Goal: Navigation & Orientation: Find specific page/section

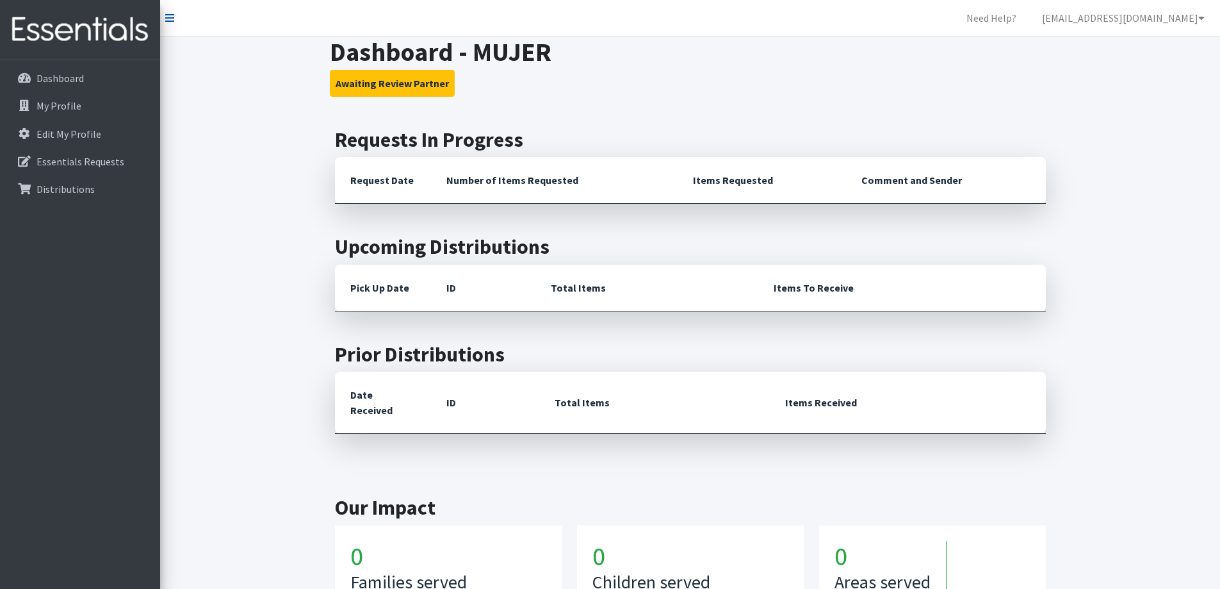
click at [169, 13] on icon at bounding box center [169, 18] width 9 height 10
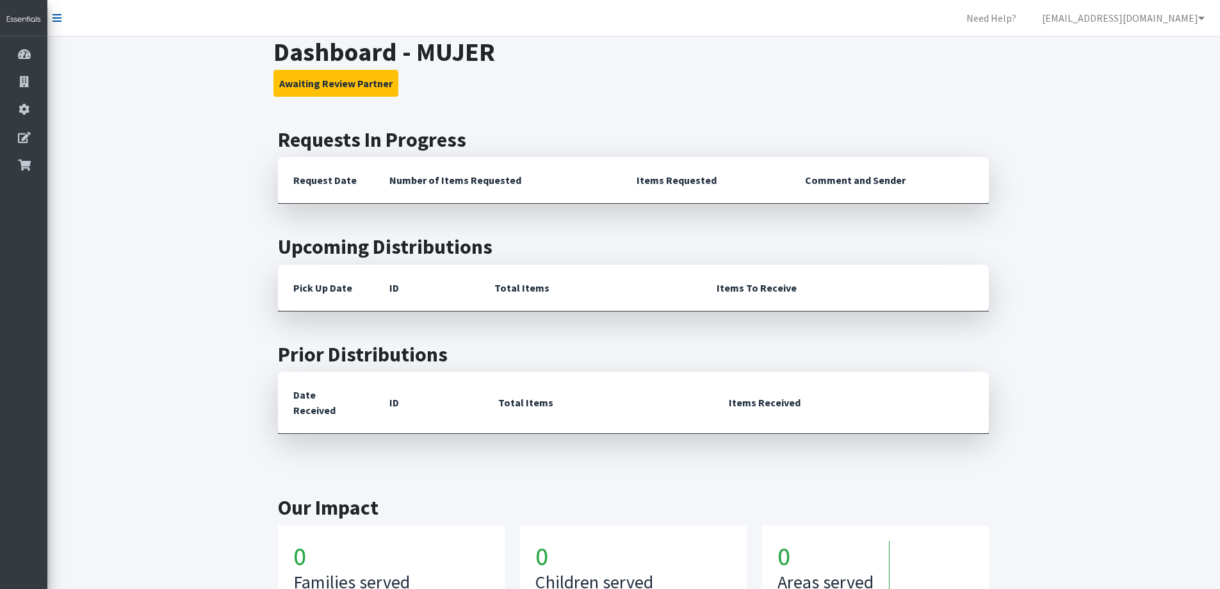
click at [60, 17] on icon at bounding box center [57, 18] width 9 height 10
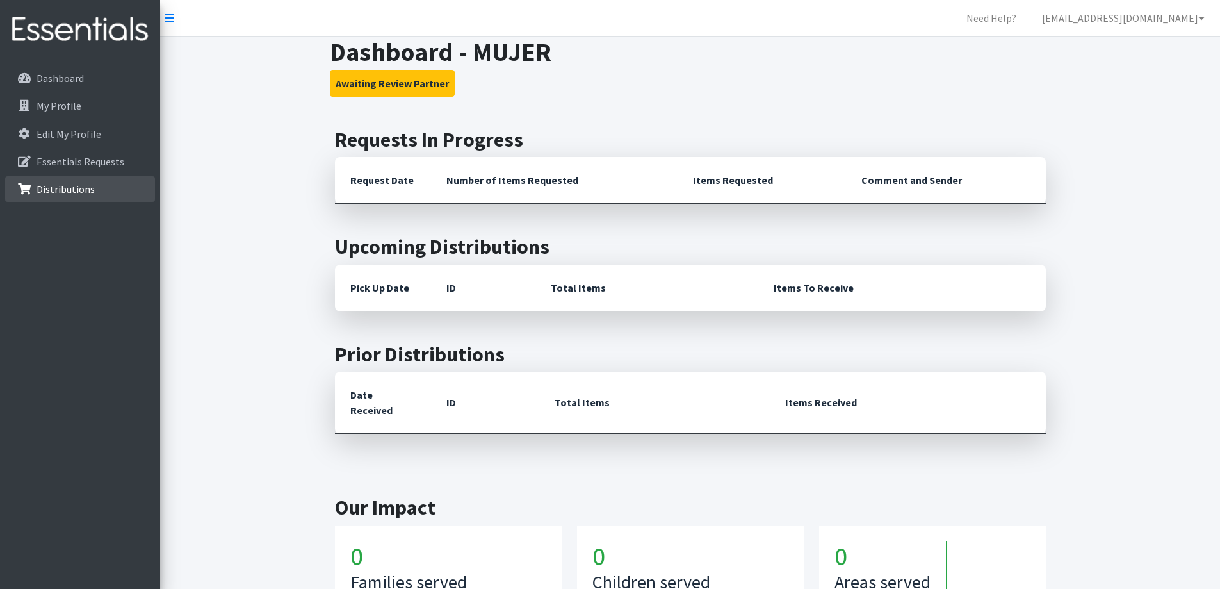
click at [93, 193] on link "Distributions" at bounding box center [80, 189] width 150 height 26
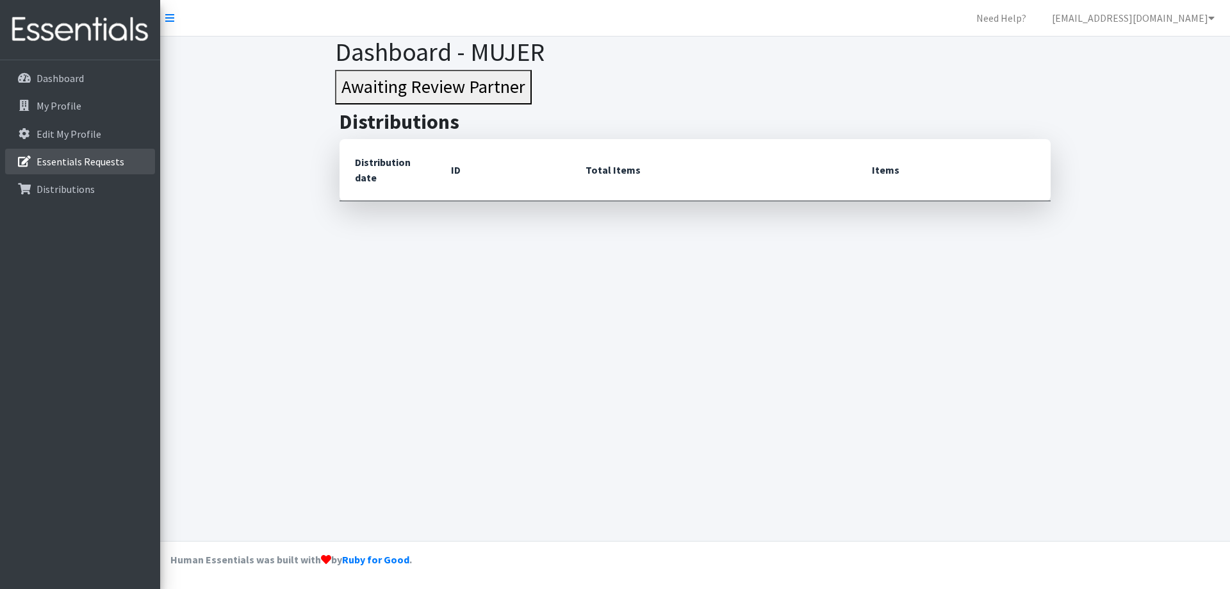
click at [106, 159] on p "Essentials Requests" at bounding box center [81, 161] width 88 height 13
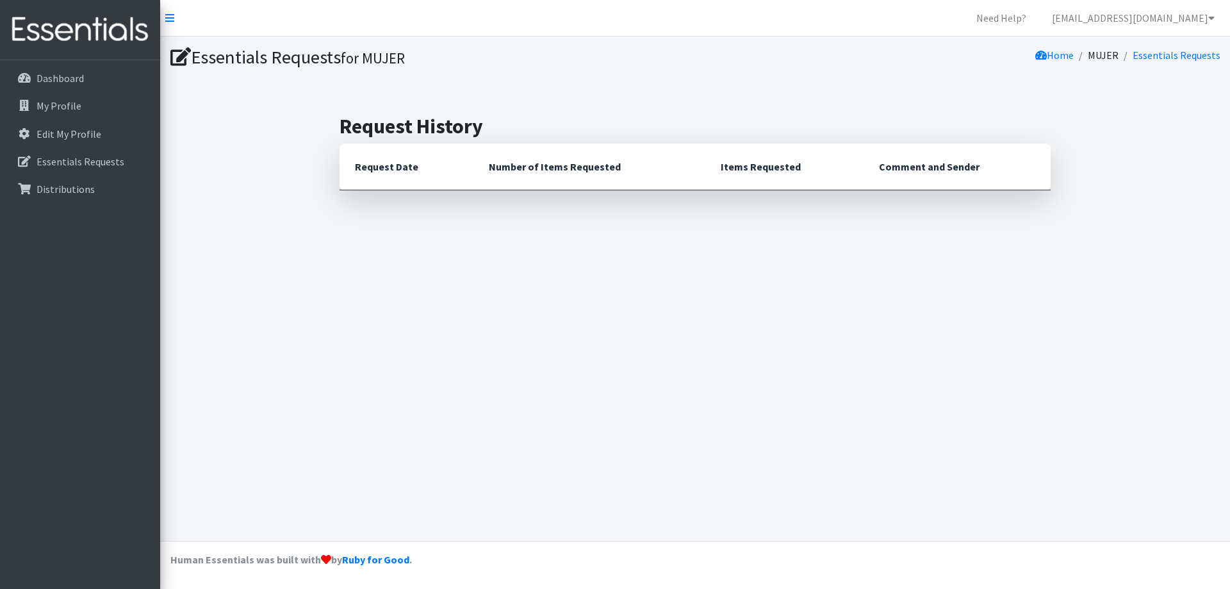
click at [403, 177] on th "Request Date" at bounding box center [406, 166] width 134 height 47
click at [64, 88] on link "Dashboard" at bounding box center [80, 78] width 150 height 26
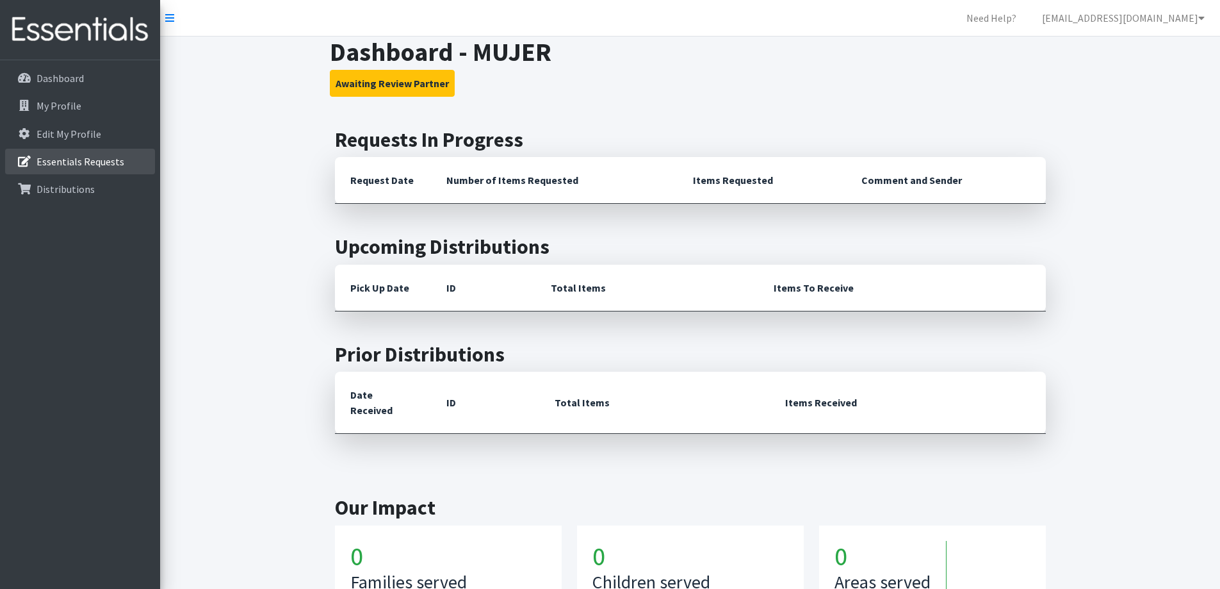
click at [89, 169] on link "Essentials Requests" at bounding box center [80, 162] width 150 height 26
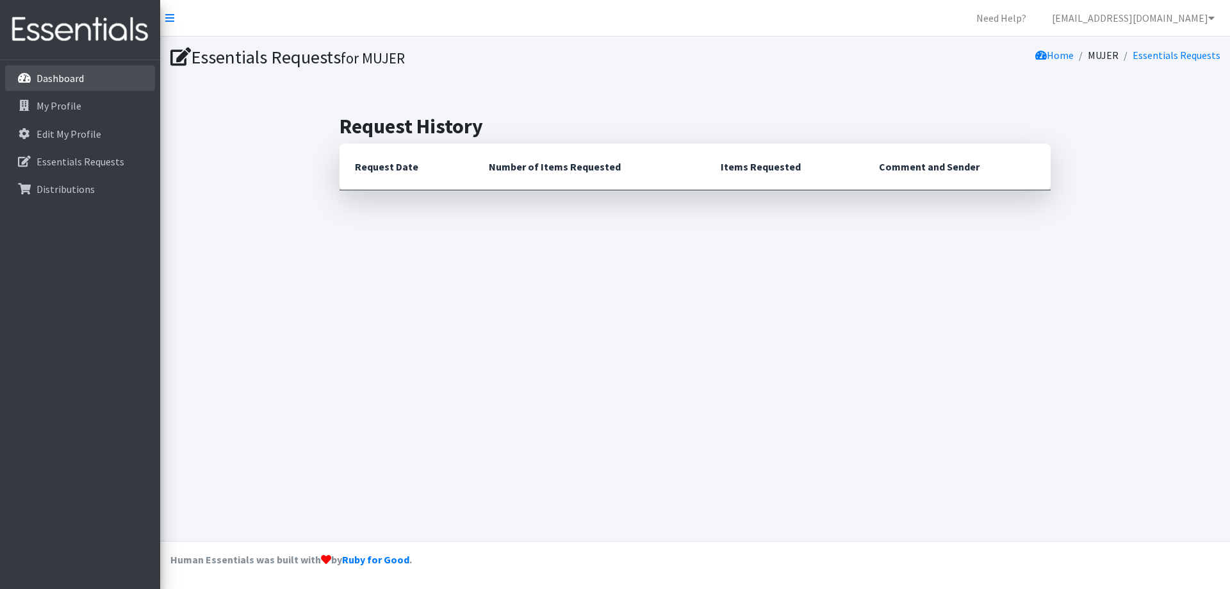
click at [43, 83] on p "Dashboard" at bounding box center [60, 78] width 47 height 13
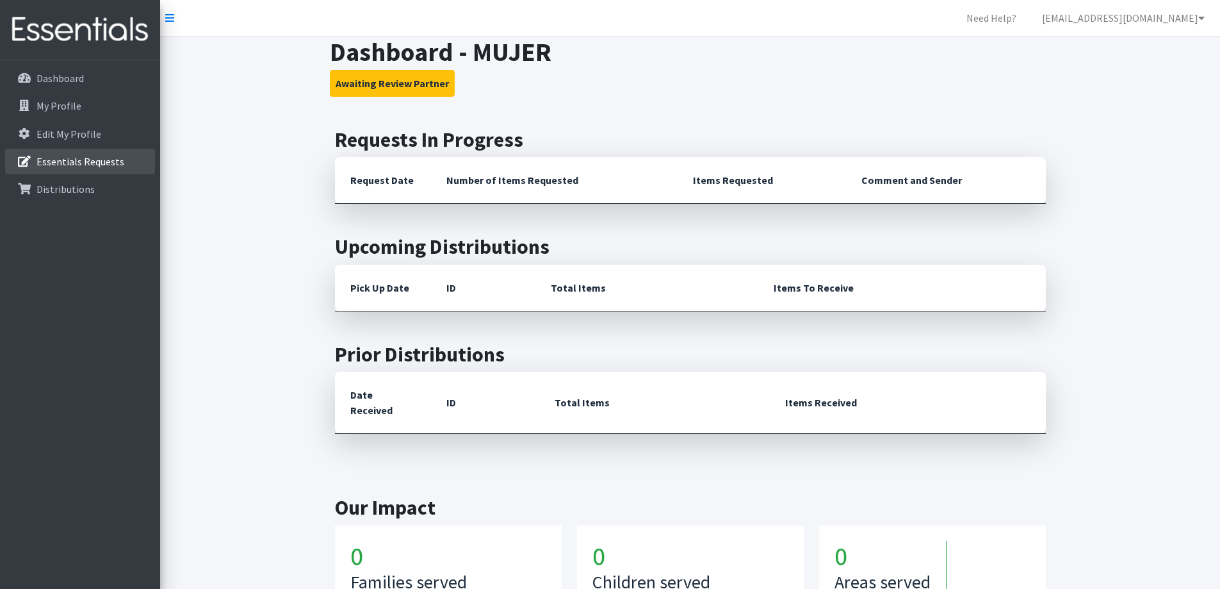
click at [71, 159] on p "Essentials Requests" at bounding box center [81, 161] width 88 height 13
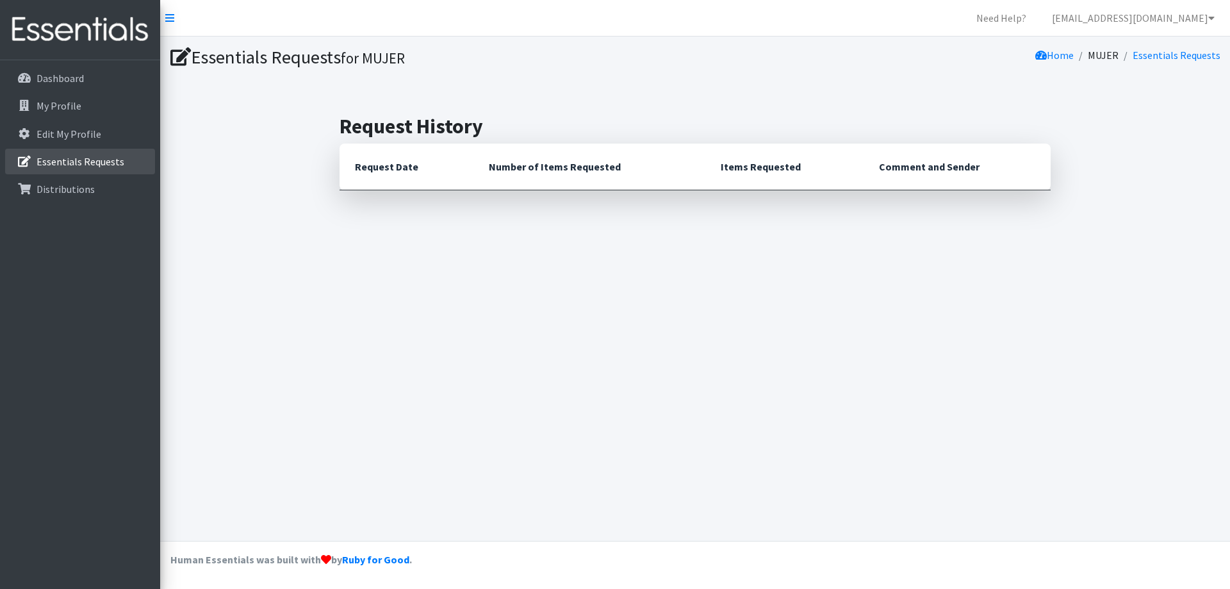
click at [66, 166] on p "Essentials Requests" at bounding box center [81, 161] width 88 height 13
click at [70, 183] on p "Distributions" at bounding box center [66, 189] width 58 height 13
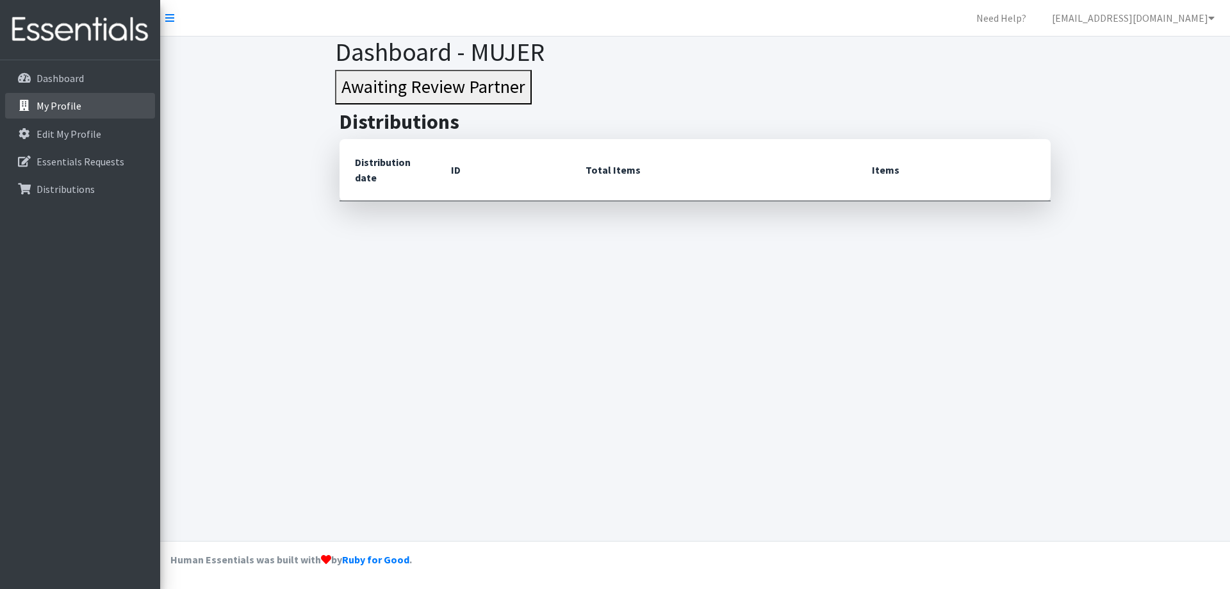
click at [49, 104] on p "My Profile" at bounding box center [59, 105] width 45 height 13
